Goal: Information Seeking & Learning: Learn about a topic

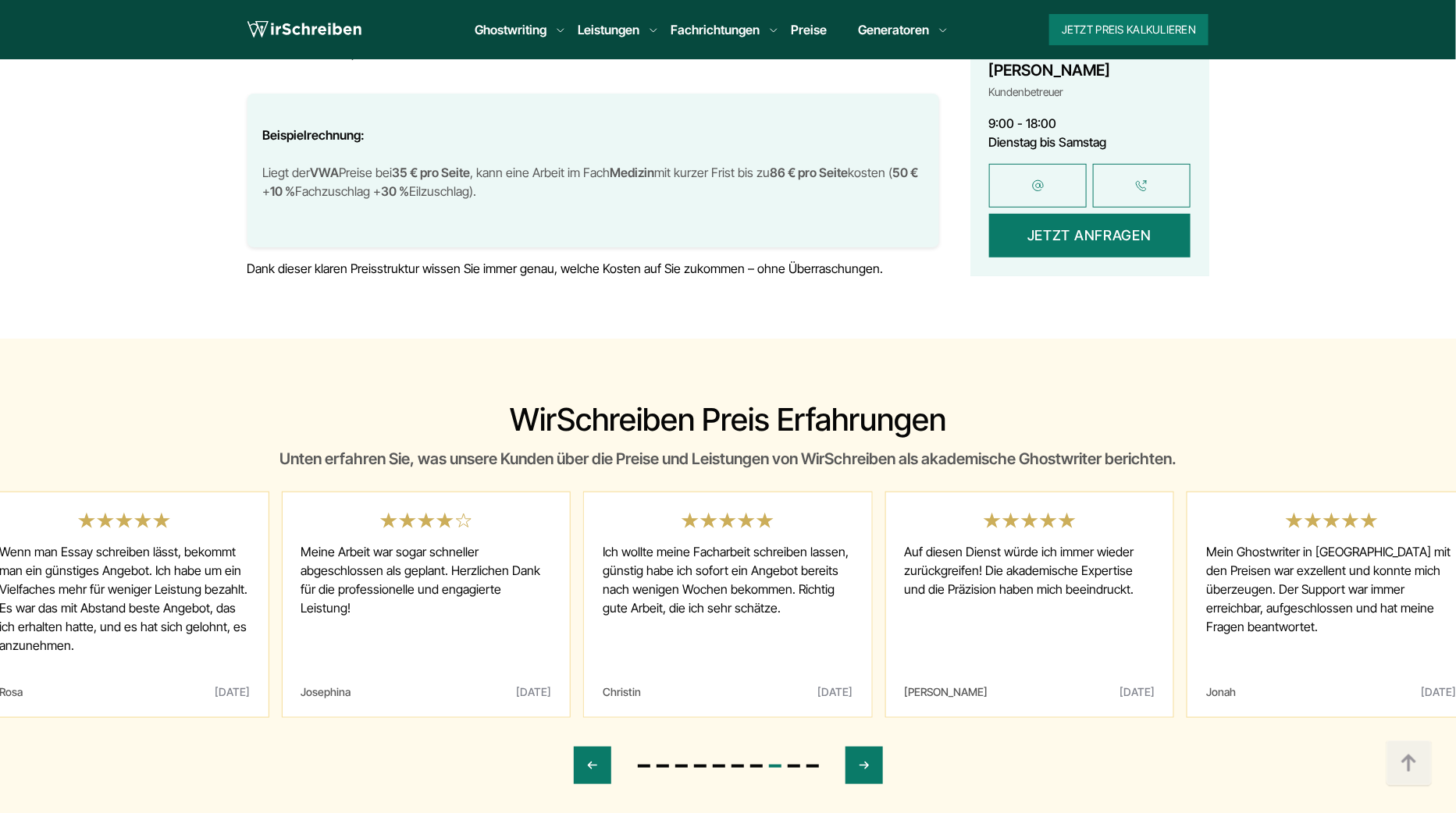
scroll to position [4309, 0]
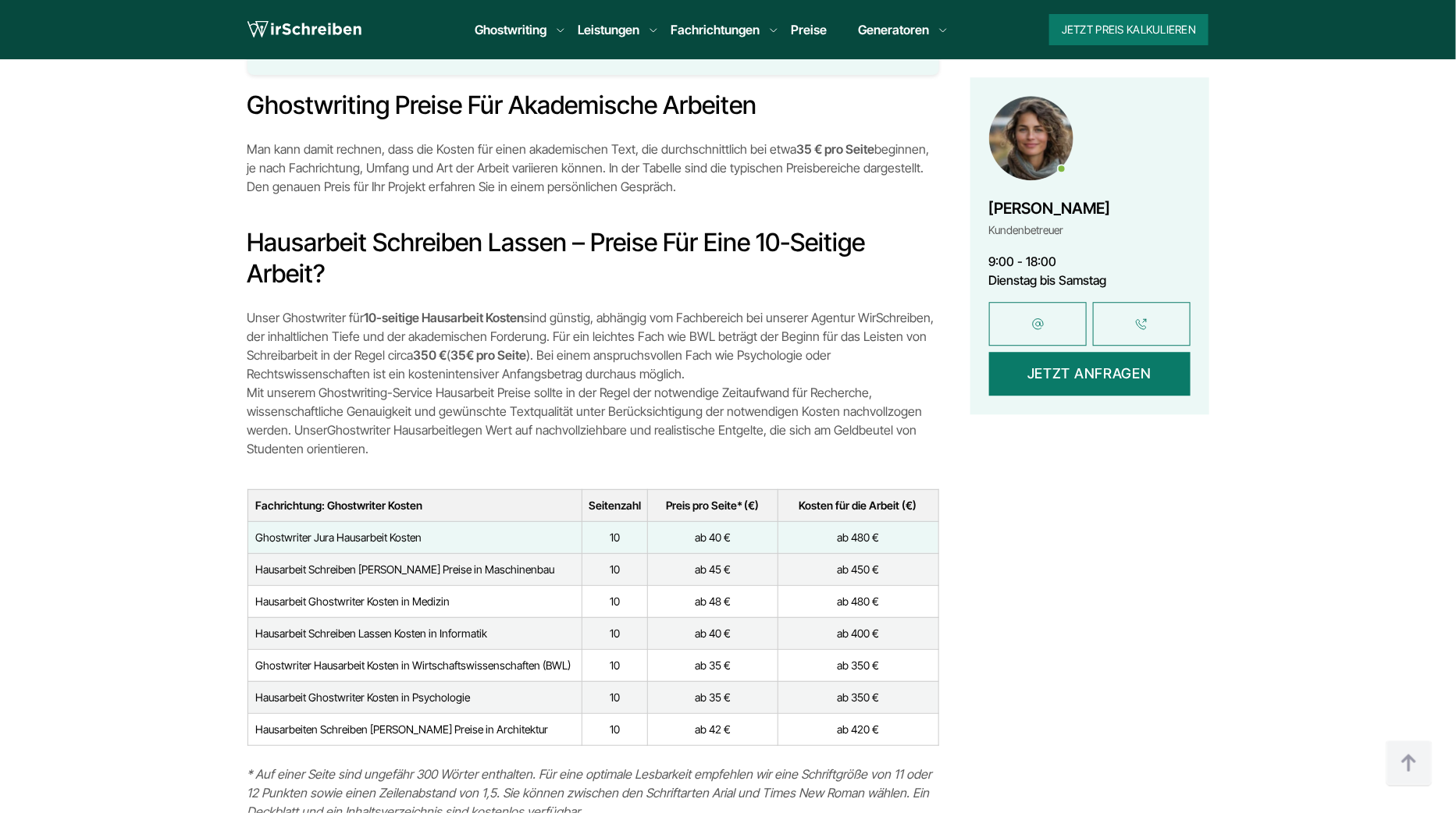
click at [626, 391] on p "Unser Ghostwriter für 10-seitige Hausarbeit Kosten sind günstig, abhängig vom F…" at bounding box center [594, 383] width 692 height 150
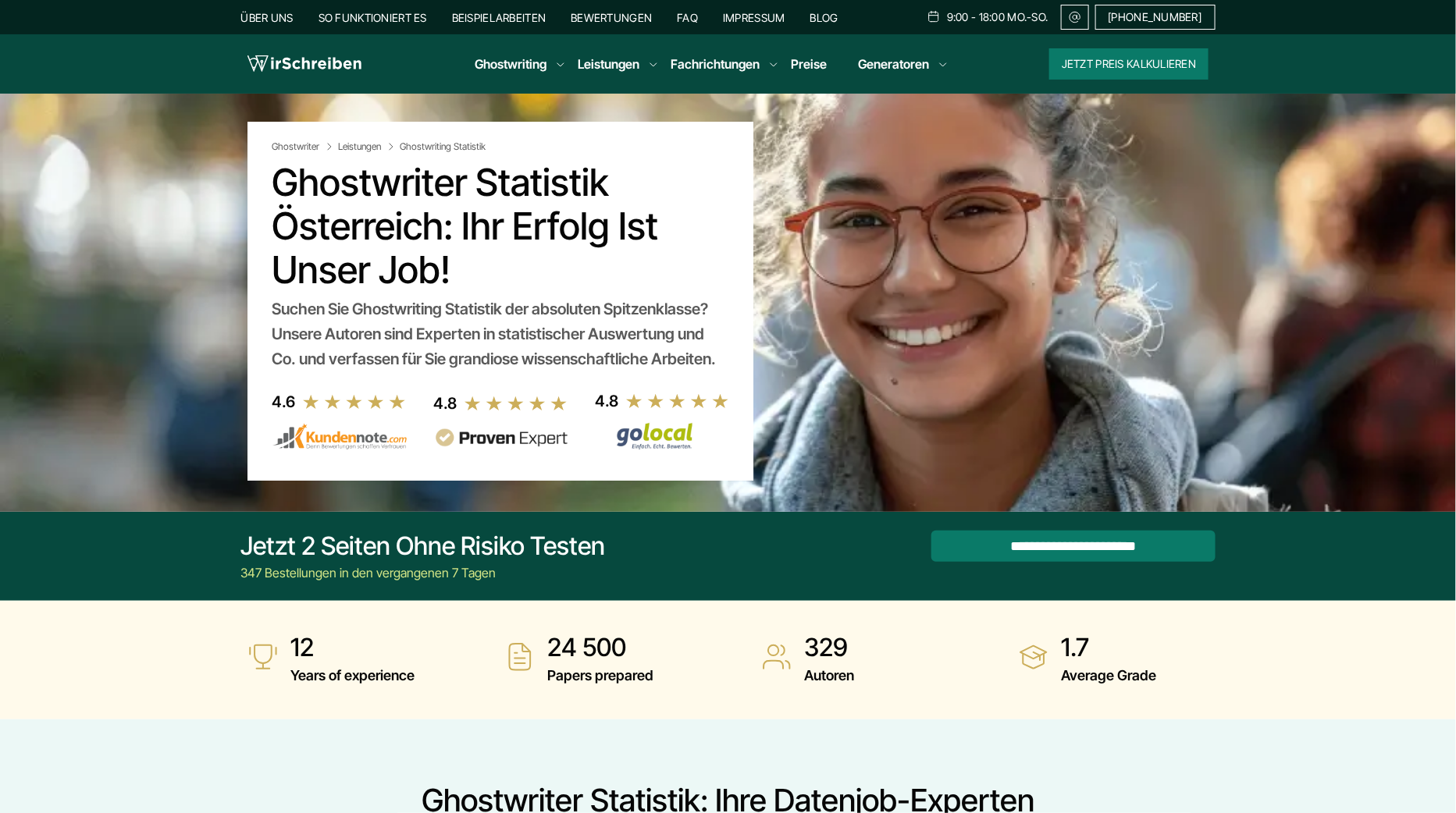
scroll to position [5090, 0]
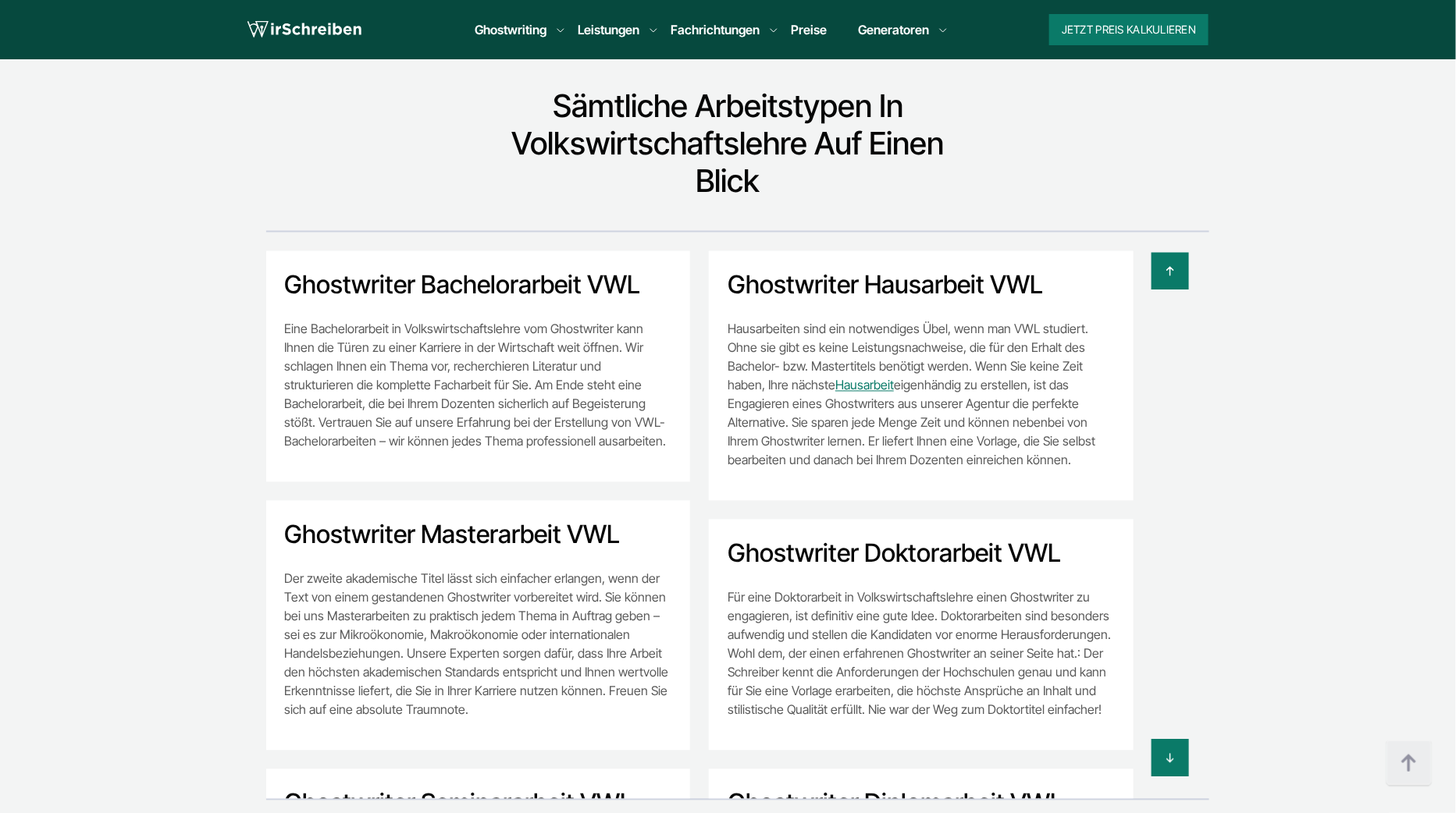
scroll to position [8920, 0]
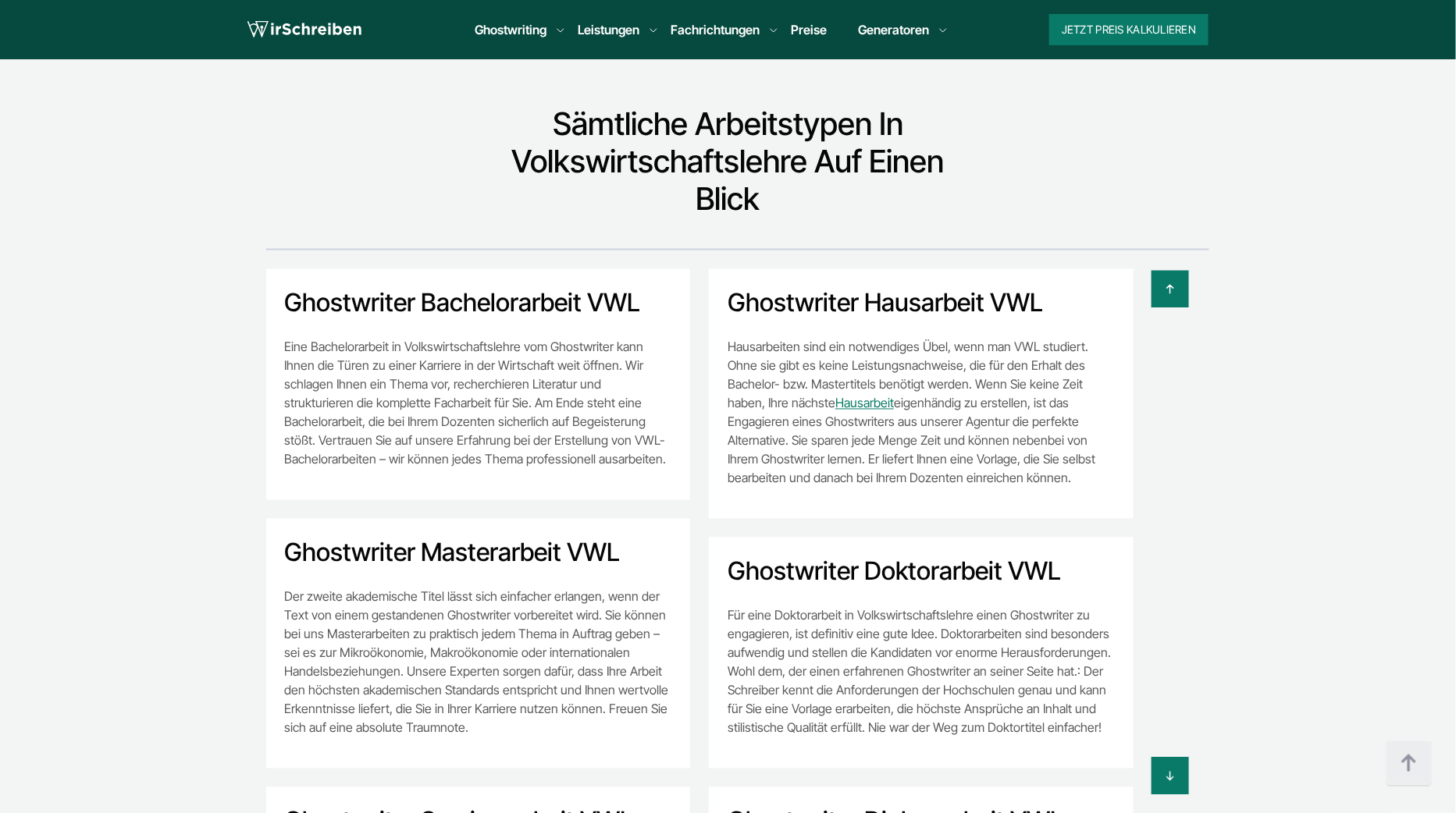
click at [527, 271] on div at bounding box center [689, 290] width 999 height 38
copy h2 "Ghostwriter"
click at [522, 271] on div at bounding box center [689, 290] width 999 height 38
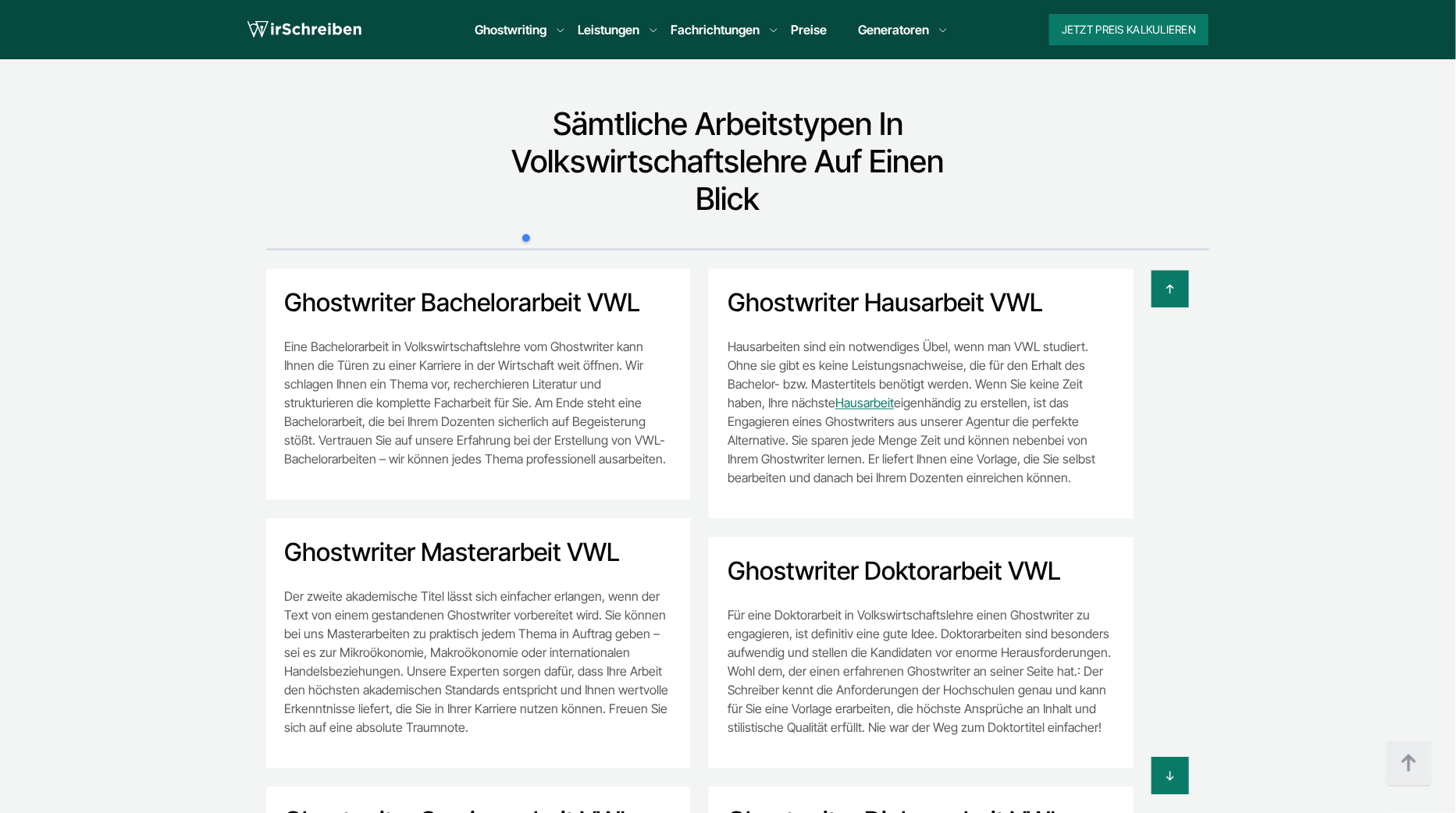
click at [442, 342] on p "Eine Bachelorarbeit in Volkswirtschaftslehre vom Ghostwriter kann Ihnen die Tür…" at bounding box center [479, 403] width 387 height 131
click at [361, 270] on div "Ghostwriter Bachelorarbeit VWL Eine Bachelorarbeit in Volkswirtschaftslehre vom…" at bounding box center [479, 385] width 425 height 231
click at [361, 338] on p "Eine Bachelorarbeit in Volkswirtschaftslehre vom Ghostwriter kann Ihnen die Tür…" at bounding box center [479, 403] width 387 height 131
copy p "Bachelorarbeit"
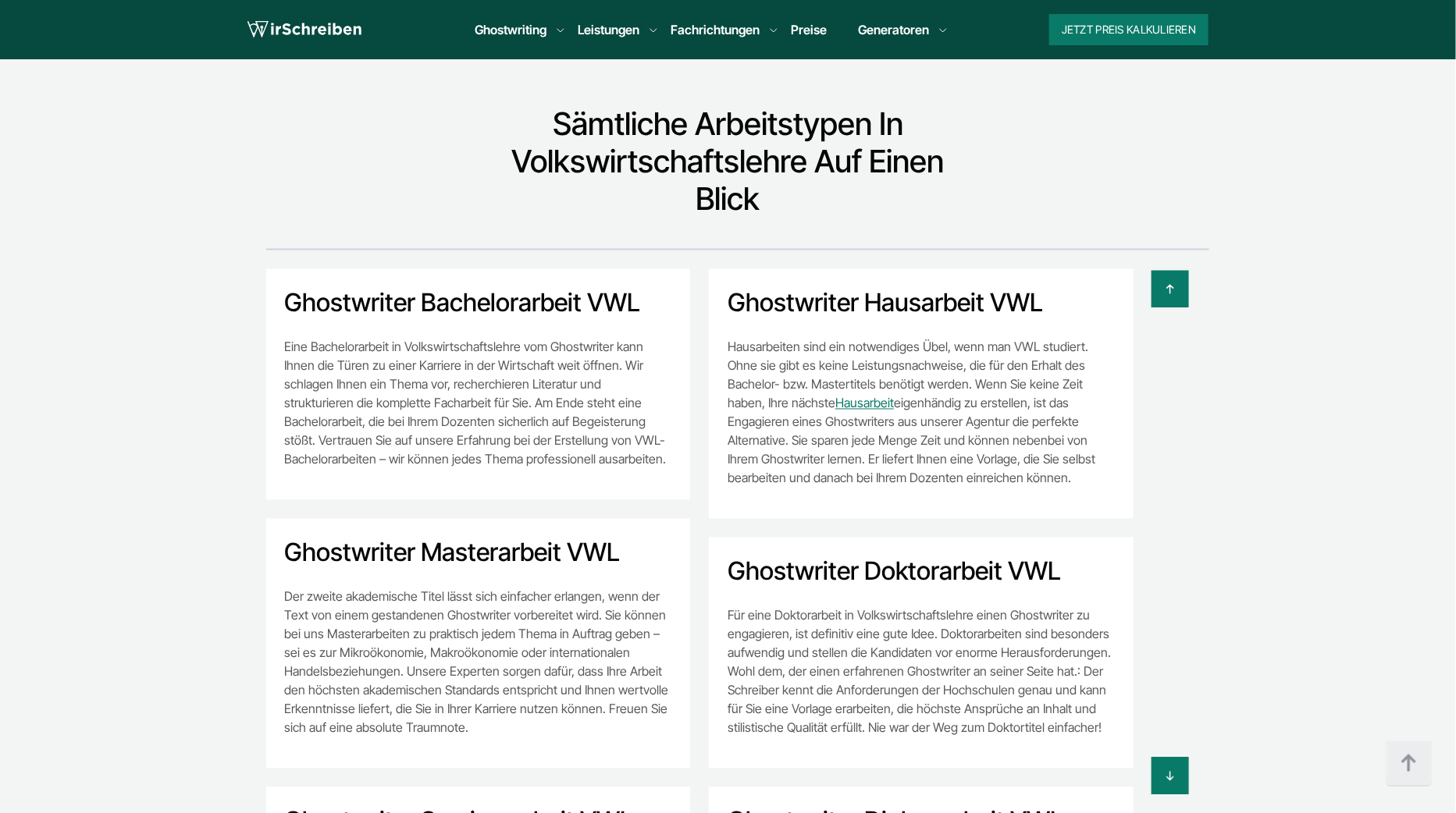
click at [580, 338] on p "Eine Bachelorarbeit in Volkswirtschaftslehre vom Ghostwriter kann Ihnen die Tür…" at bounding box center [479, 403] width 387 height 131
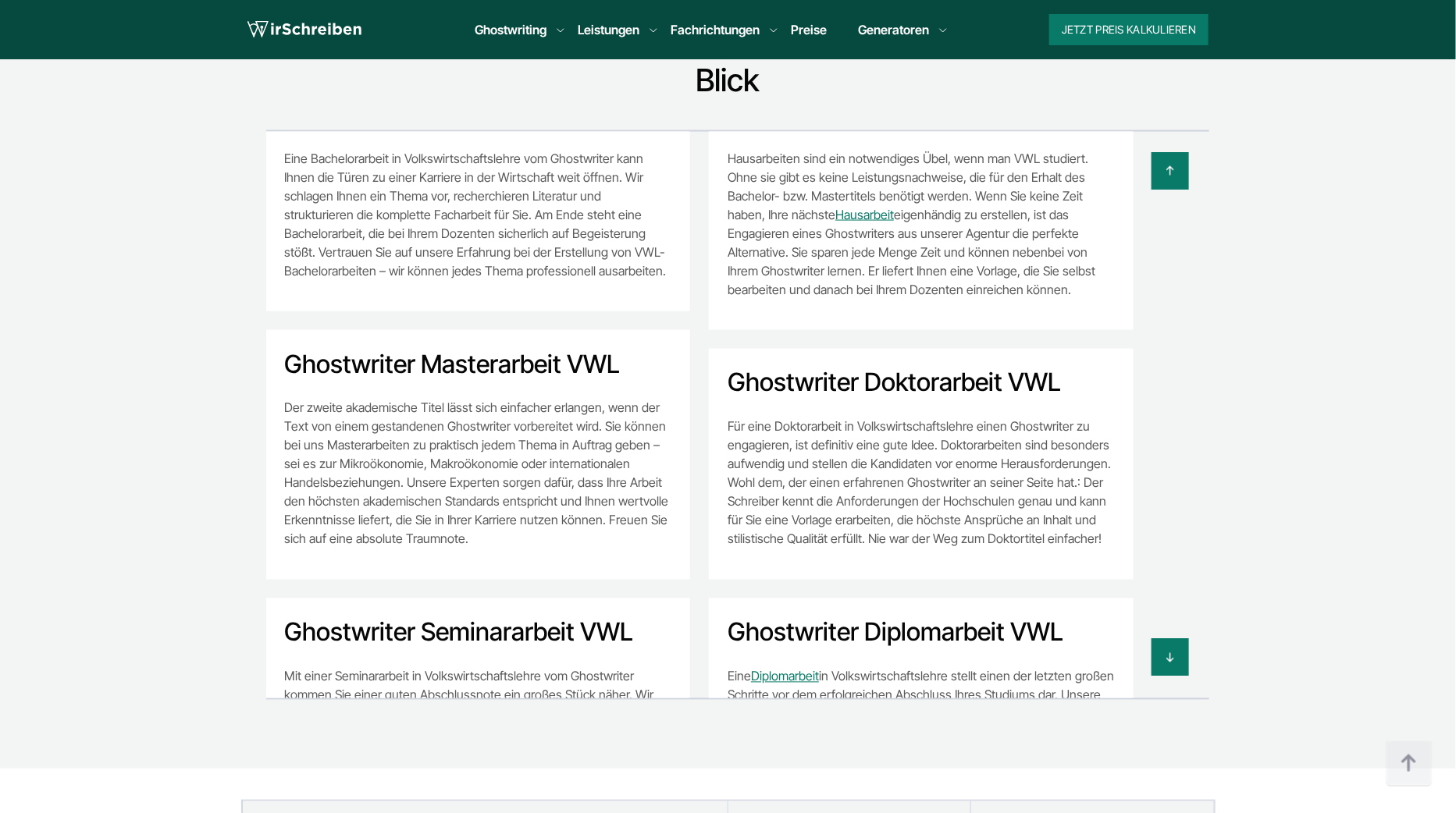
scroll to position [0, 0]
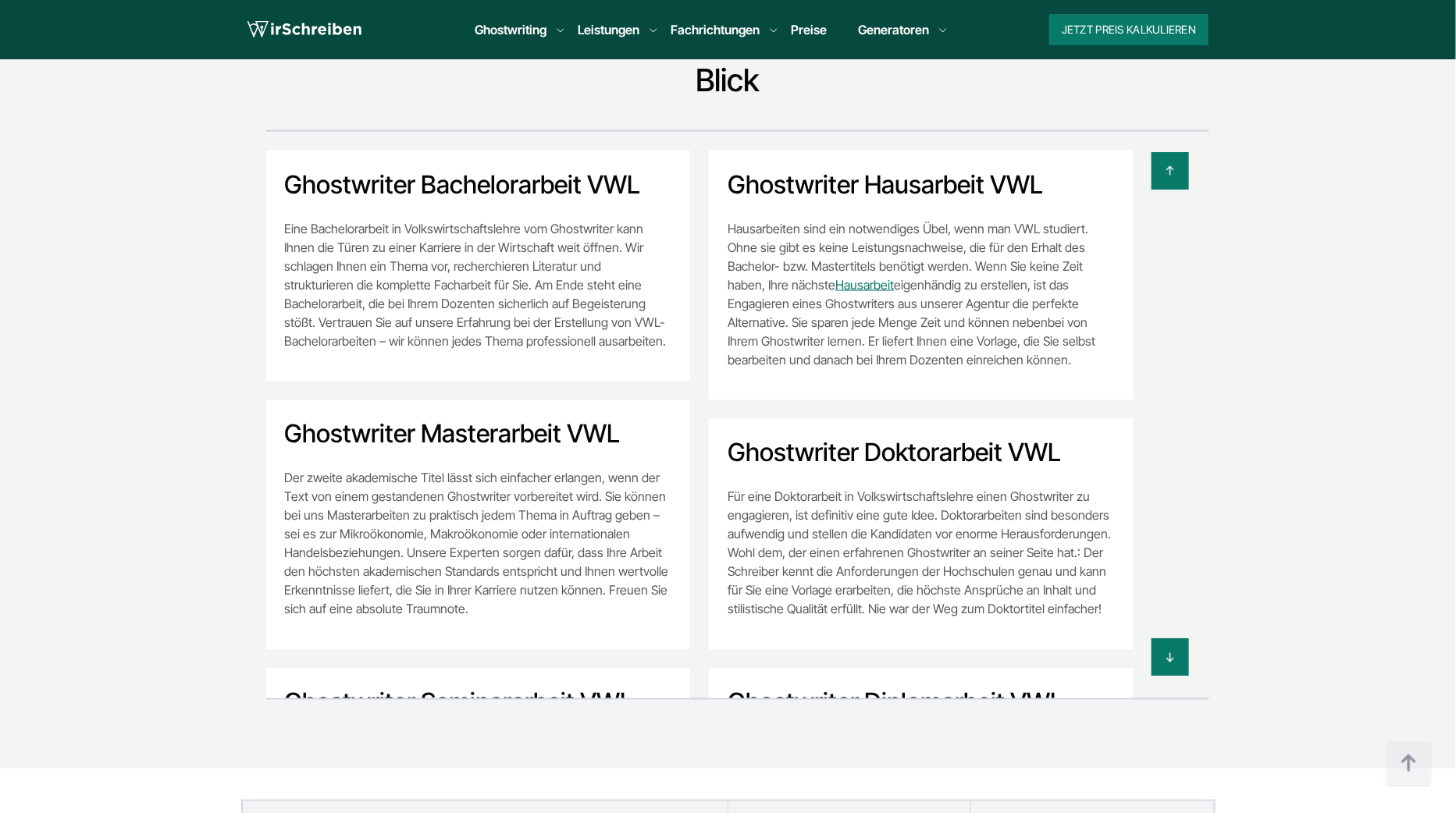
click at [342, 219] on p "Eine Bachelorarbeit in Volkswirtschaftslehre vom Ghostwriter kann Ihnen die Tür…" at bounding box center [479, 284] width 387 height 131
copy p "Bachelorarbeit"
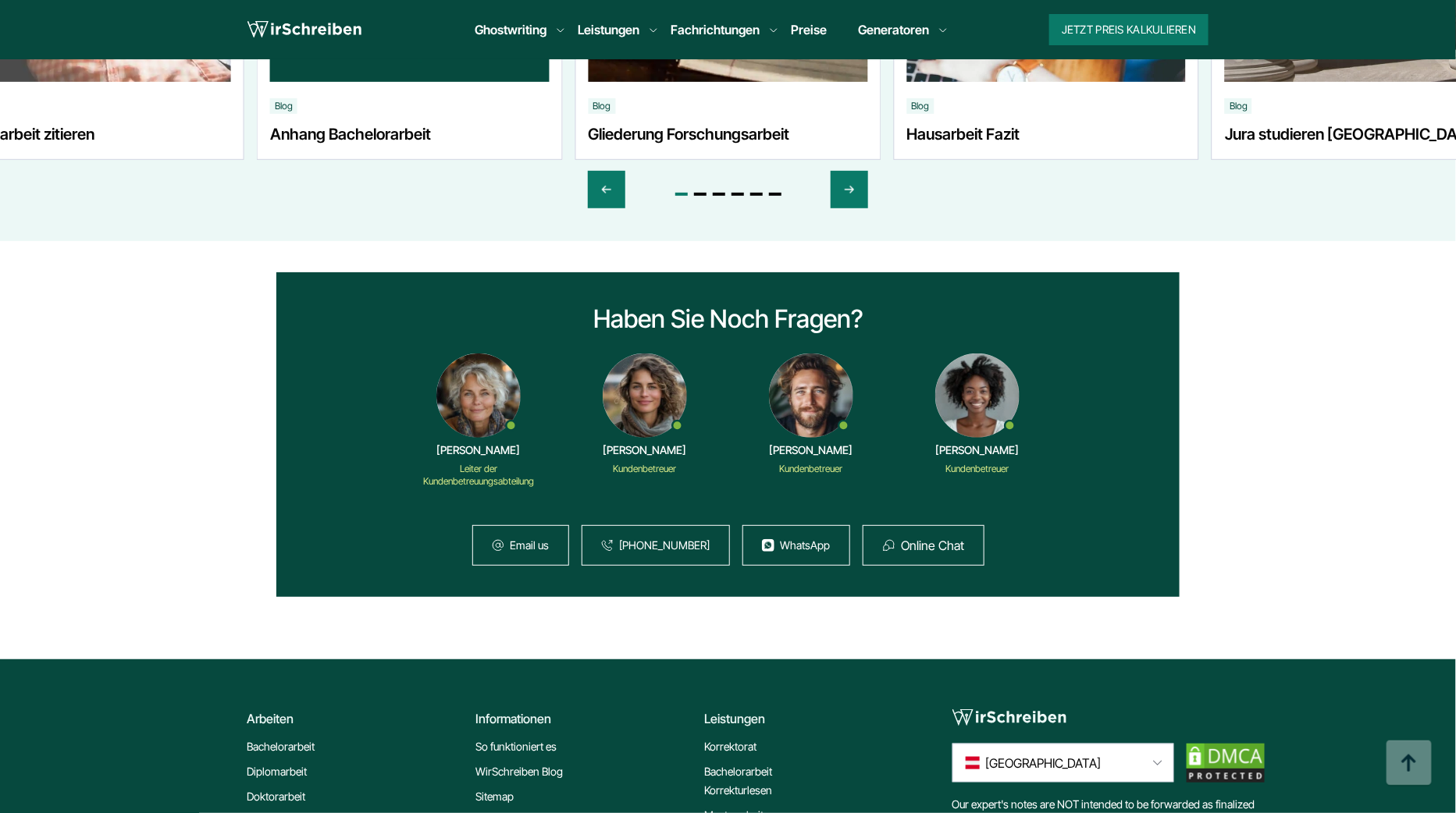
scroll to position [10902, 0]
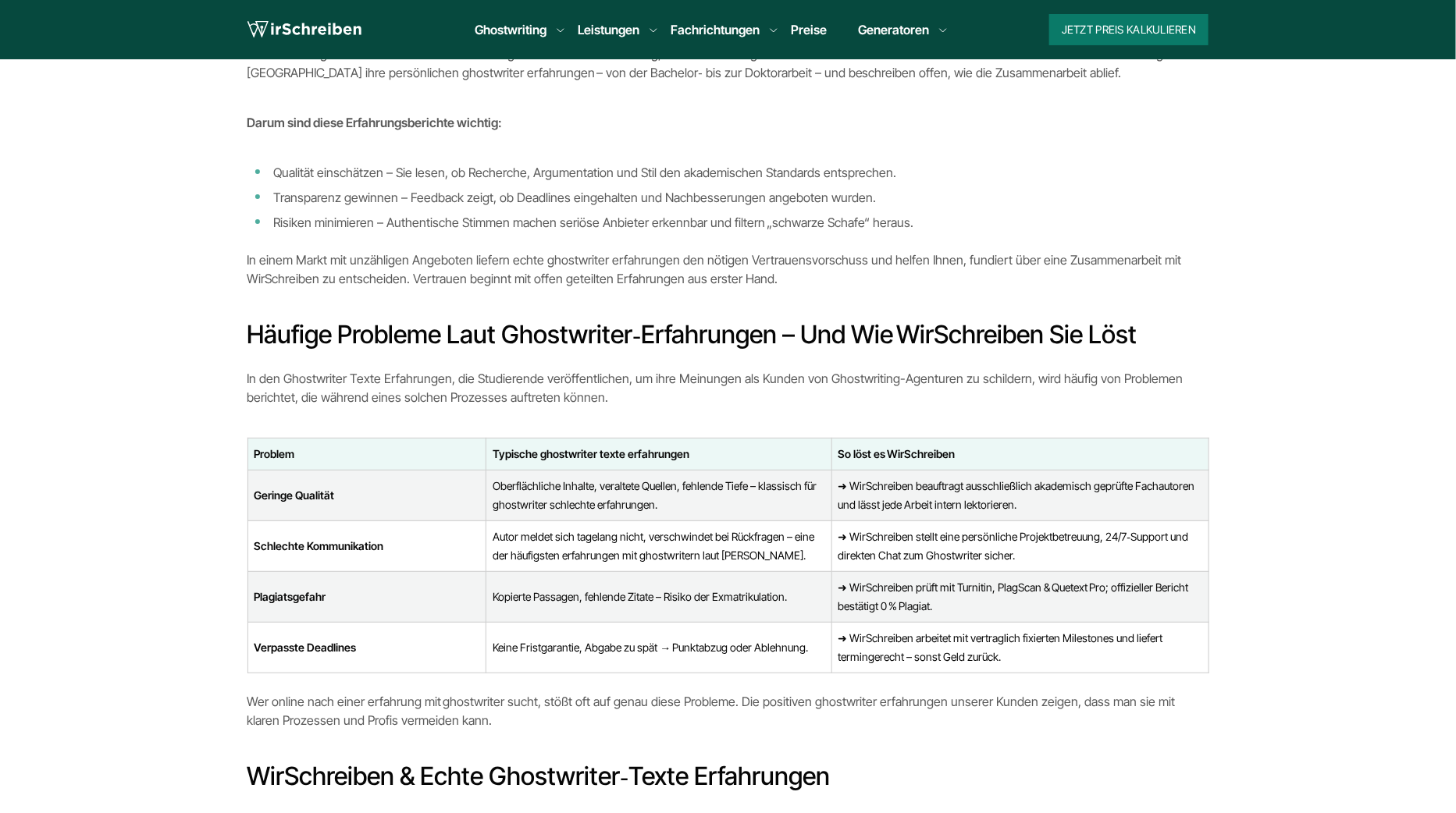
scroll to position [442, 0]
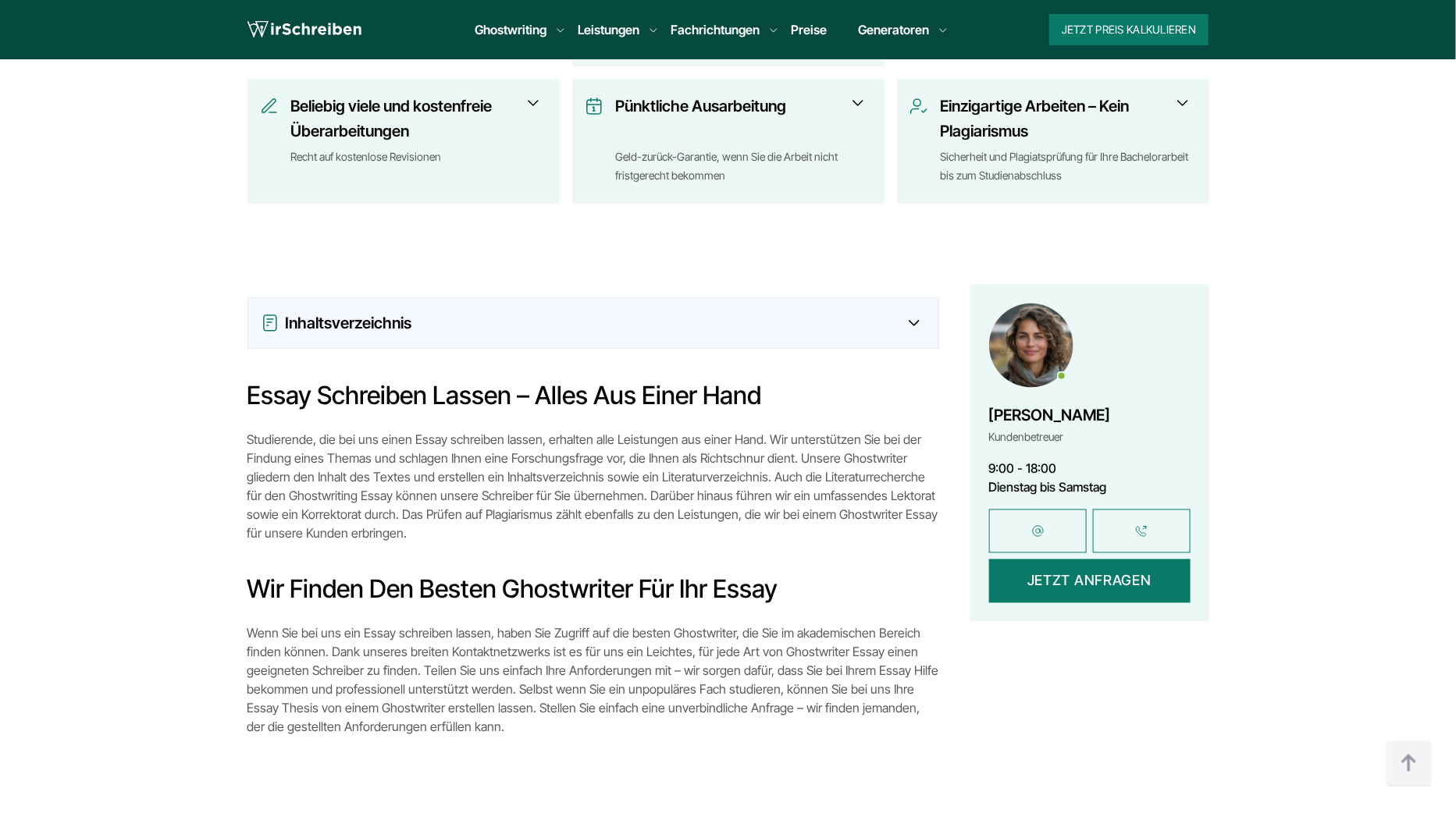
scroll to position [8990, 0]
